Goal: Obtain resource: Download file/media

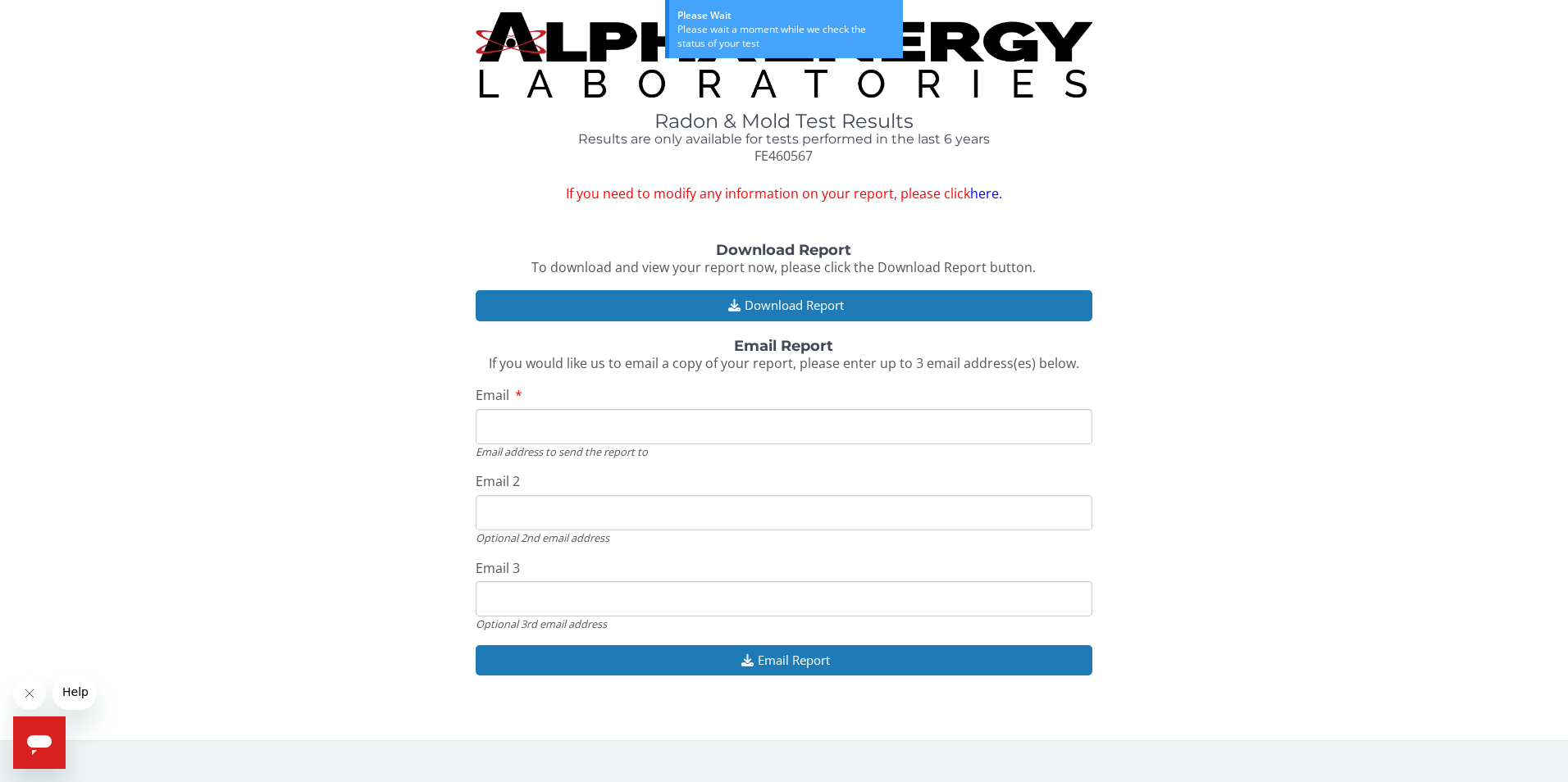
click at [562, 430] on input "Email" at bounding box center [784, 427] width 618 height 35
click at [580, 427] on input "Email" at bounding box center [784, 427] width 618 height 35
type input "[EMAIL_ADDRESS][DOMAIN_NAME]"
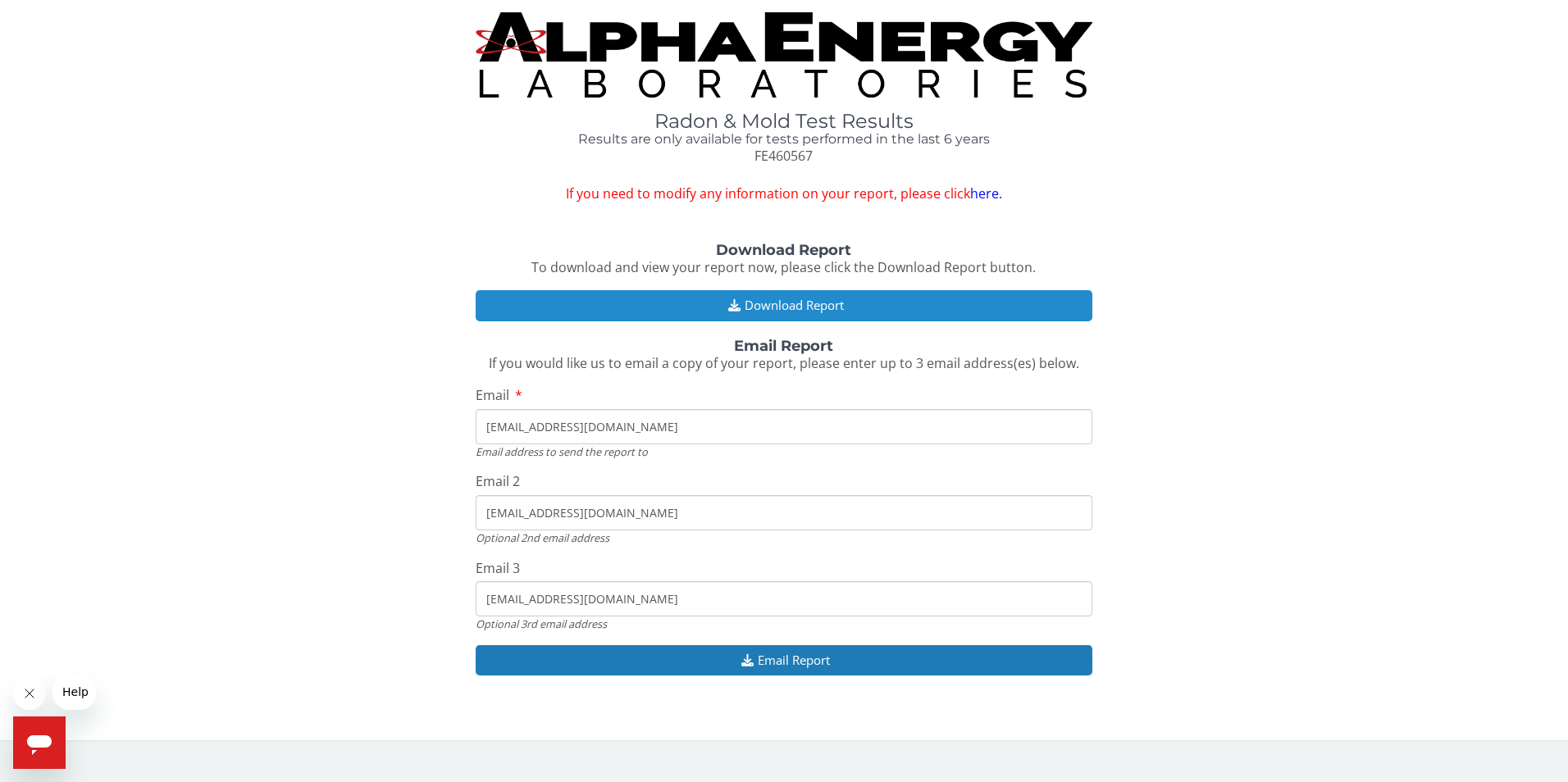
click at [793, 303] on button "Download Report" at bounding box center [784, 305] width 618 height 30
